Goal: Check status: Check status

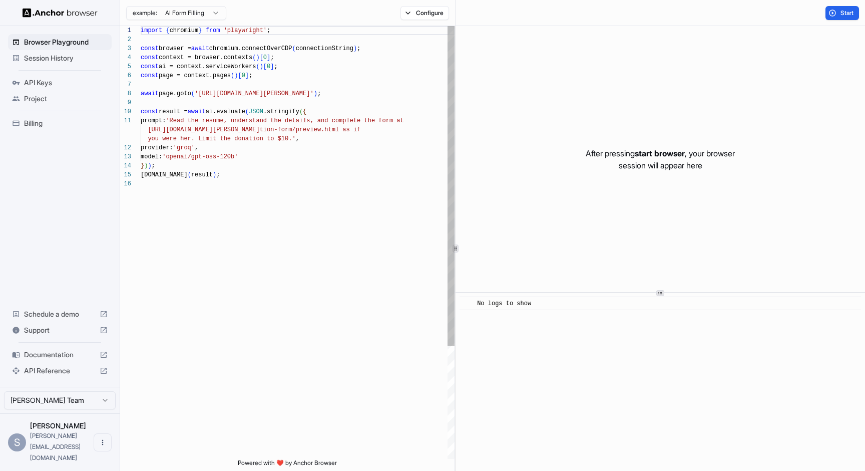
scroll to position [63, 0]
click at [439, 237] on div "import { chromium } from 'playwright' ; const browser = await chromium.connectO…" at bounding box center [298, 319] width 314 height 586
click at [409, 195] on div "import { chromium } from 'playwright' ; const browser = await chromium.connectO…" at bounding box center [298, 319] width 314 height 586
click at [314, 94] on span "'[URL][DOMAIN_NAME][PERSON_NAME]'" at bounding box center [254, 93] width 119 height 7
type textarea "**********"
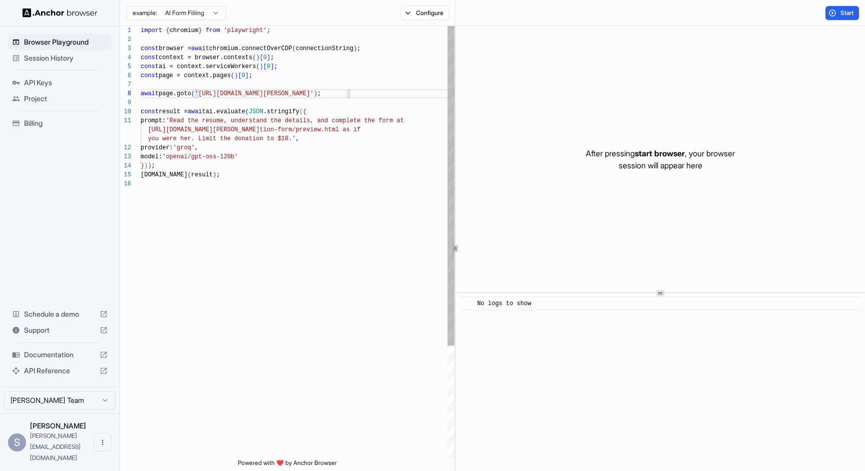
click at [259, 127] on span "[URL][DOMAIN_NAME][PERSON_NAME]" at bounding box center [204, 129] width 112 height 7
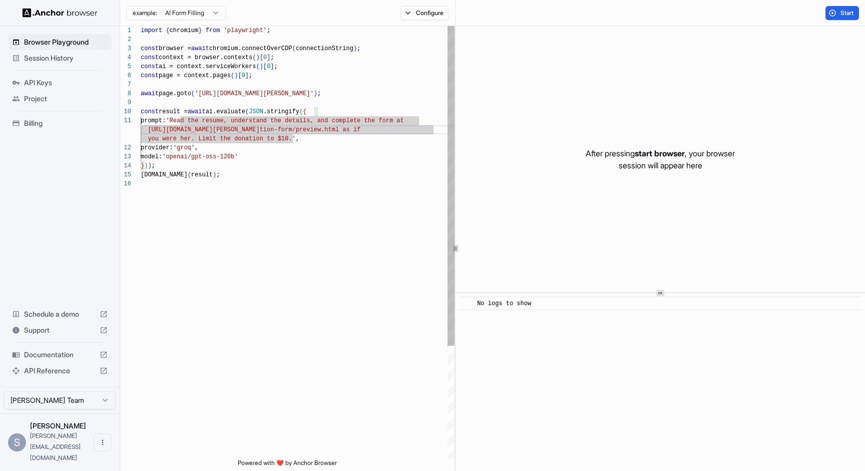
click at [284, 144] on div "provider: 'groq' ," at bounding box center [298, 147] width 314 height 9
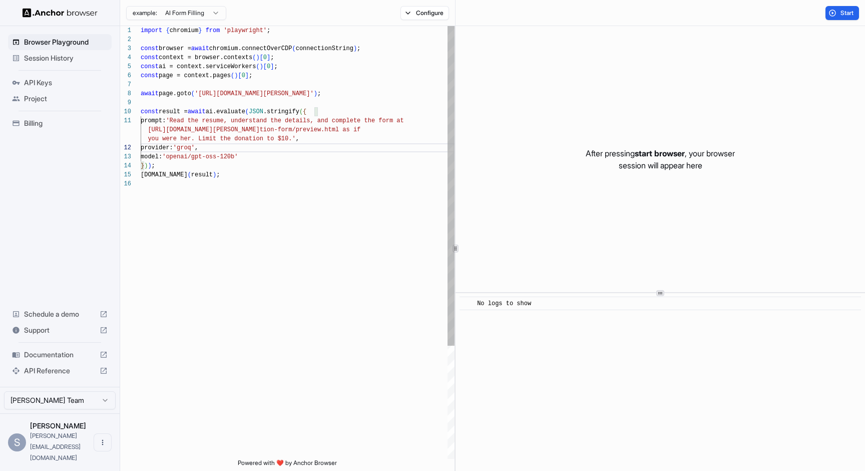
click at [270, 149] on div "provider: 'groq' ," at bounding box center [298, 147] width 314 height 9
click at [71, 97] on span "Project" at bounding box center [66, 99] width 84 height 10
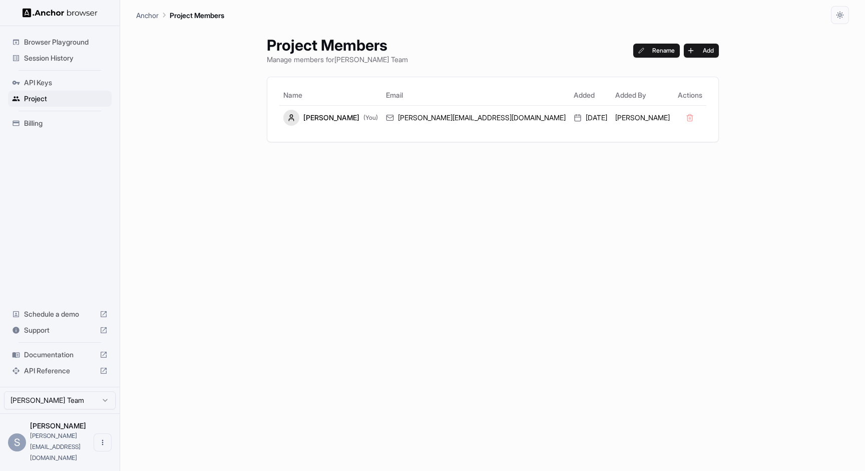
click at [76, 64] on div "Session History" at bounding box center [60, 58] width 104 height 16
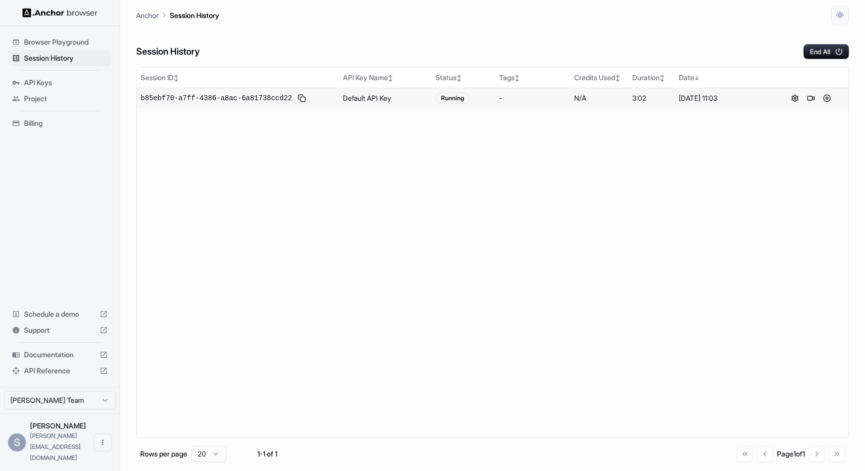
click at [290, 100] on span "b85ebf70-a7ff-4386-a8ac-6a81738ccd22" at bounding box center [216, 98] width 151 height 10
click at [467, 98] on div "Running" at bounding box center [453, 98] width 34 height 11
click at [794, 100] on button at bounding box center [795, 98] width 12 height 12
click at [829, 100] on button at bounding box center [827, 98] width 12 height 12
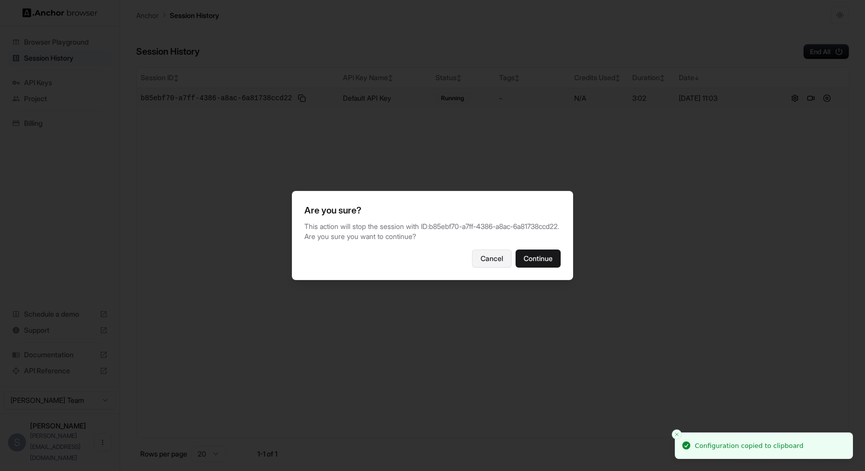
click at [489, 257] on button "Cancel" at bounding box center [492, 258] width 40 height 18
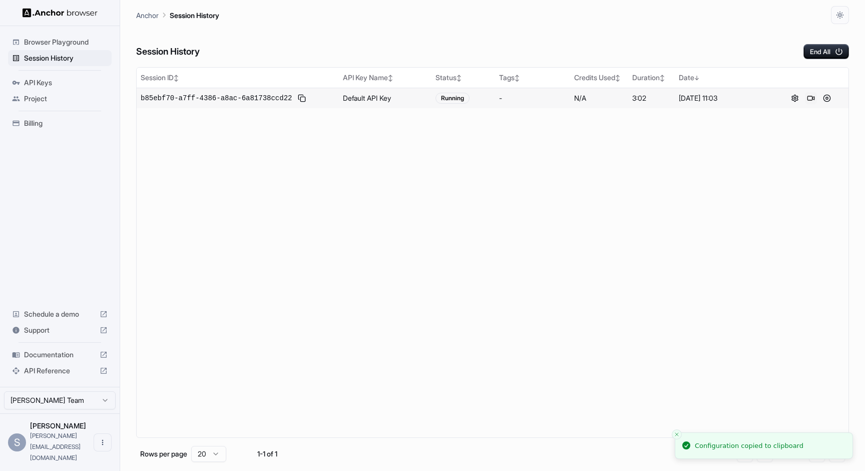
click at [806, 102] on button at bounding box center [811, 98] width 12 height 12
click at [821, 106] on td at bounding box center [810, 98] width 75 height 21
click at [825, 101] on button at bounding box center [827, 98] width 12 height 12
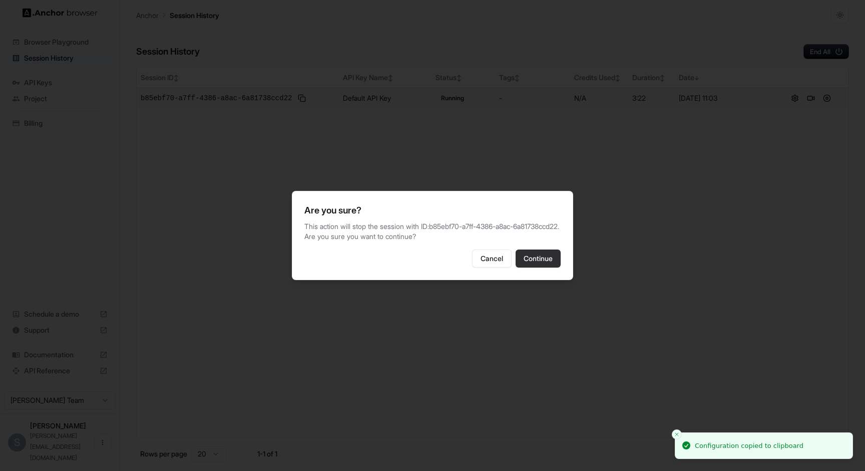
click at [530, 260] on button "Continue" at bounding box center [538, 258] width 45 height 18
